Goal: Task Accomplishment & Management: Use online tool/utility

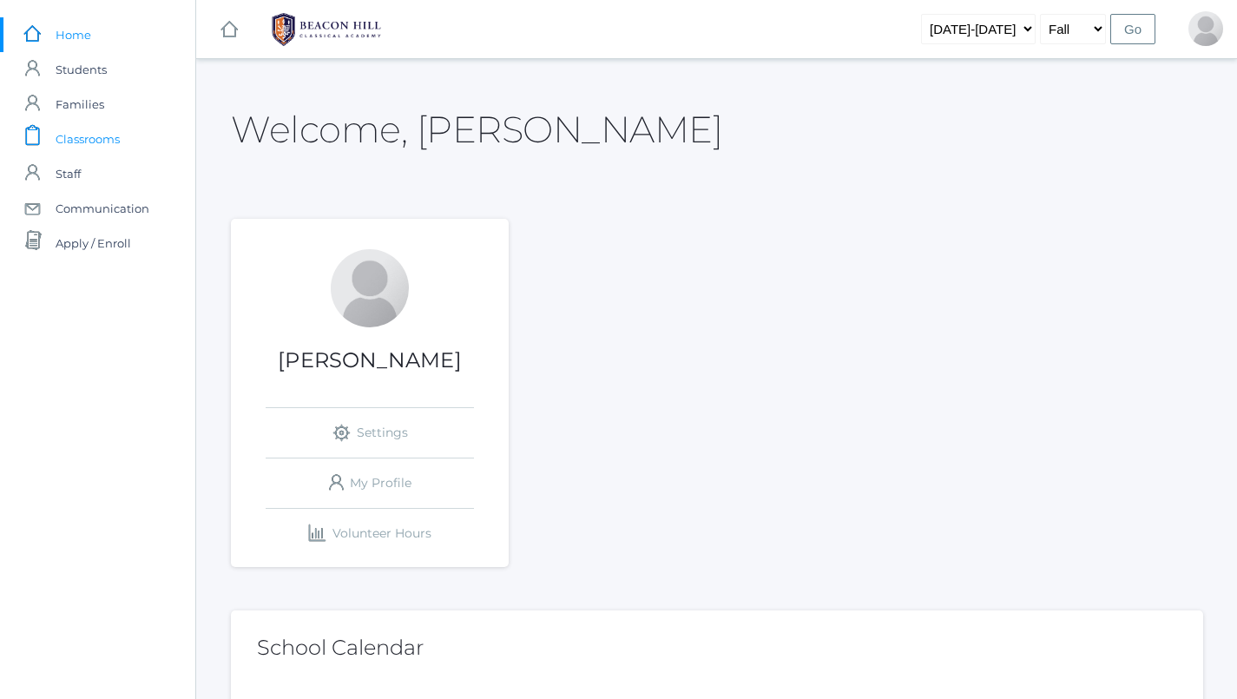
click at [89, 139] on span "Classrooms" at bounding box center [88, 139] width 64 height 35
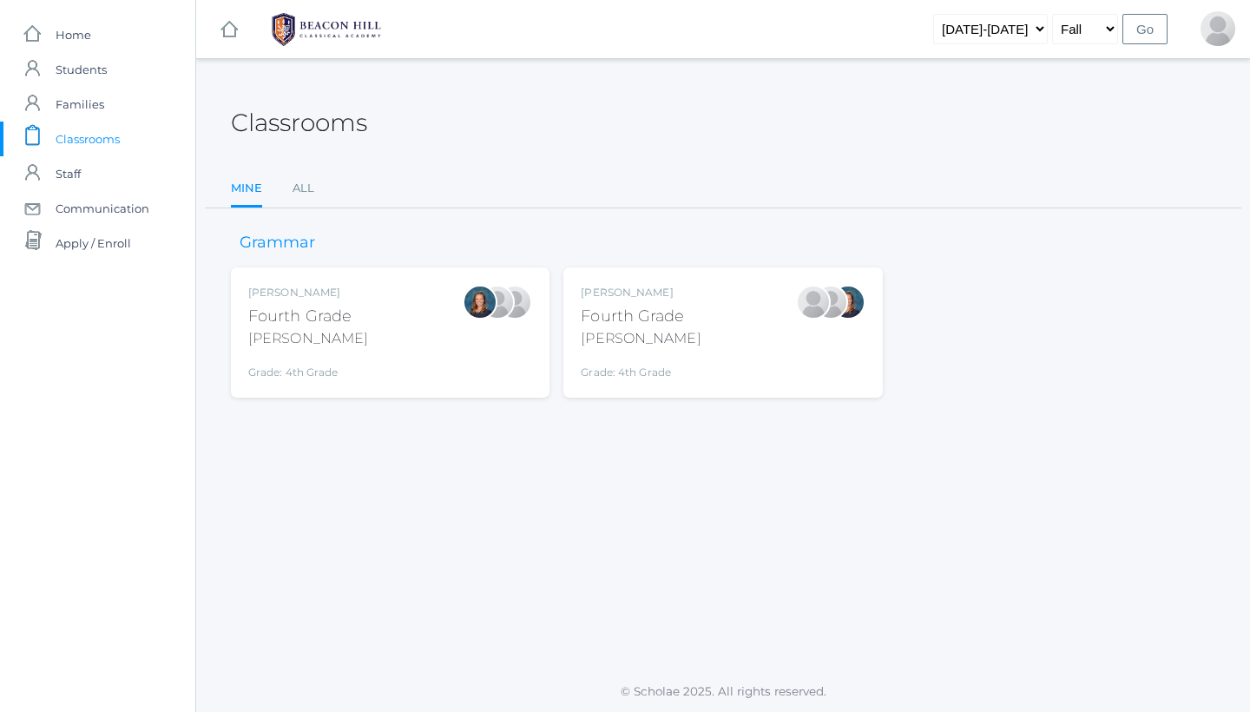
click at [628, 336] on div "[PERSON_NAME]" at bounding box center [641, 338] width 120 height 21
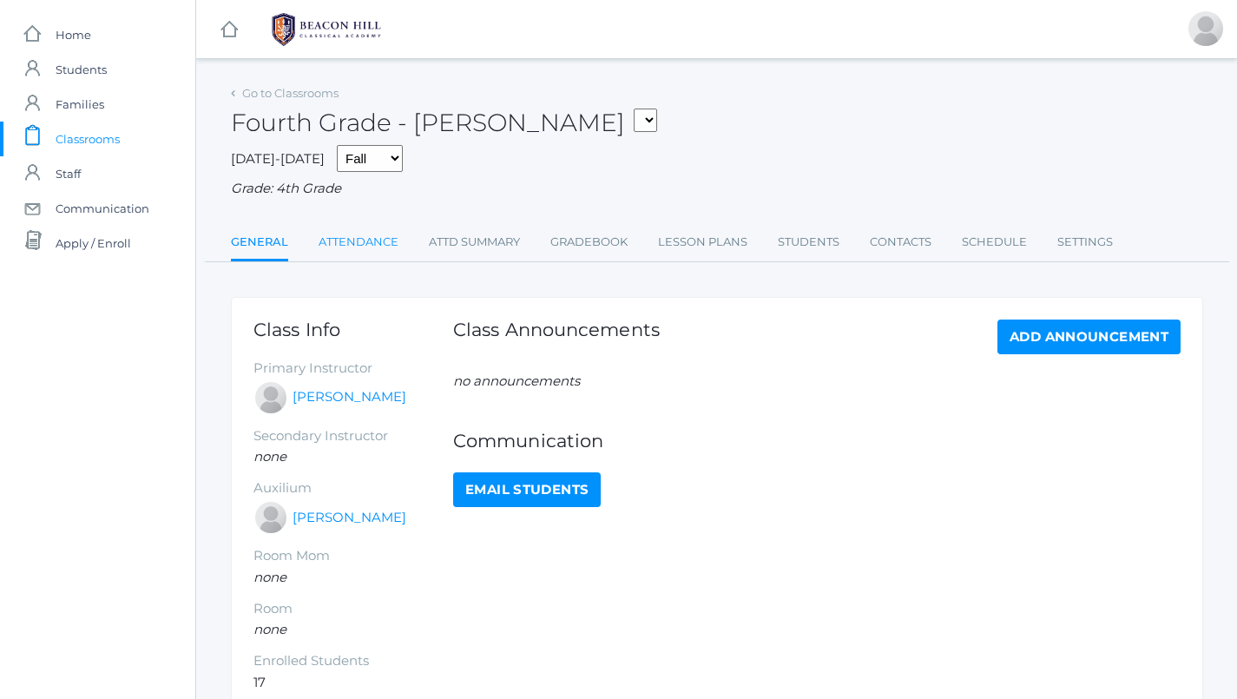
click at [371, 236] on link "Attendance" at bounding box center [359, 242] width 80 height 35
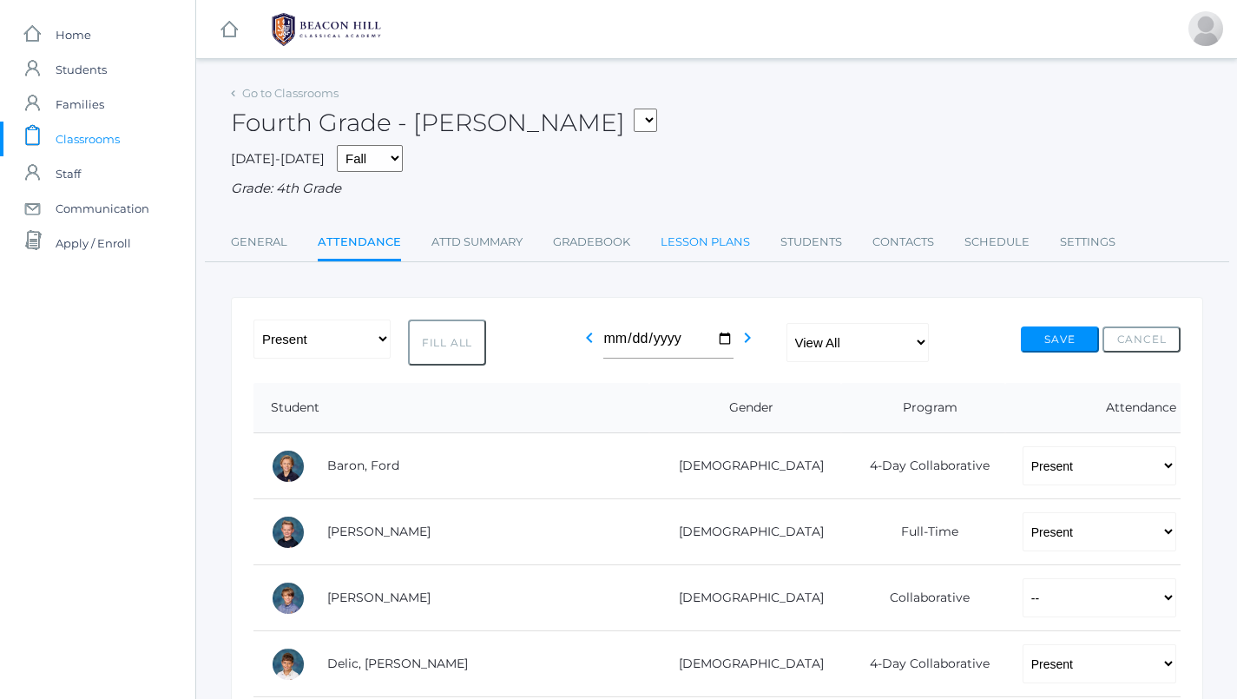
click at [702, 246] on link "Lesson Plans" at bounding box center [704, 242] width 89 height 35
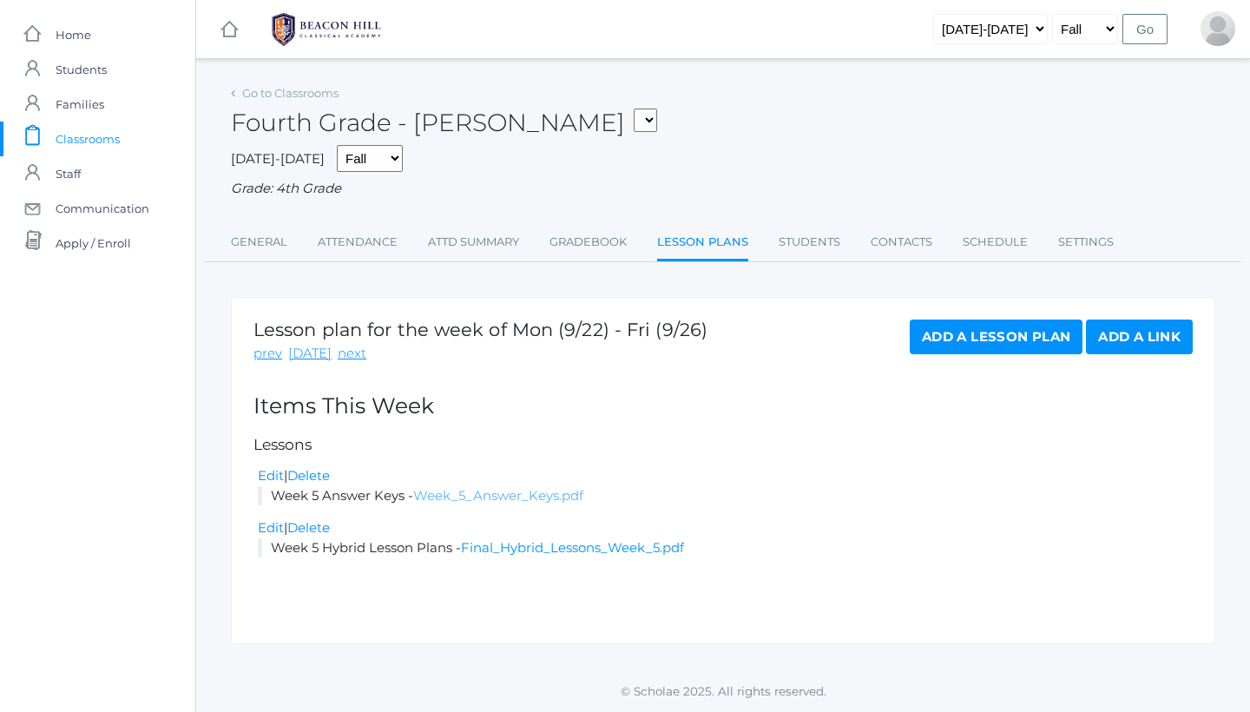
click at [520, 493] on link "Week_5_Answer_Keys.pdf" at bounding box center [498, 495] width 170 height 16
